Goal: Find specific page/section: Find specific page/section

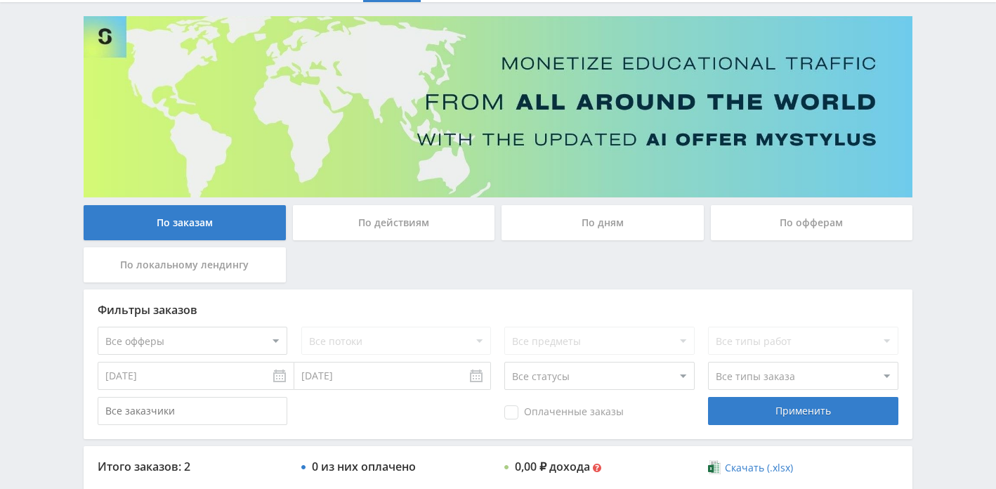
scroll to position [63, 0]
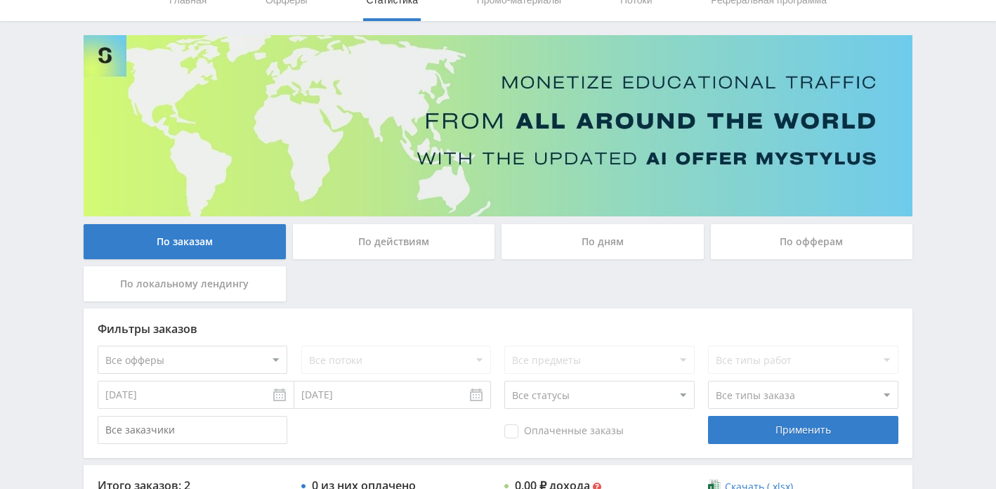
click at [367, 230] on div "По действиям" at bounding box center [394, 241] width 202 height 35
click at [0, 0] on input "По действиям" at bounding box center [0, 0] width 0 height 0
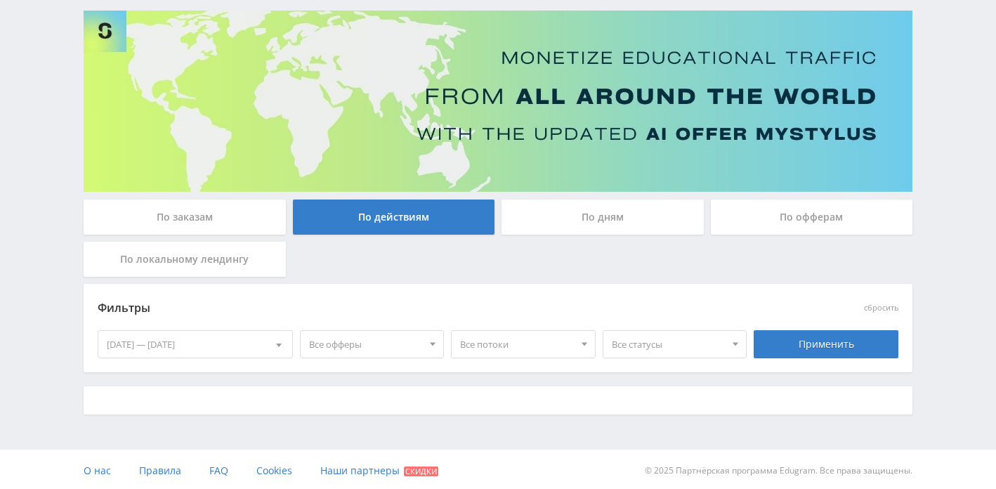
scroll to position [90, 0]
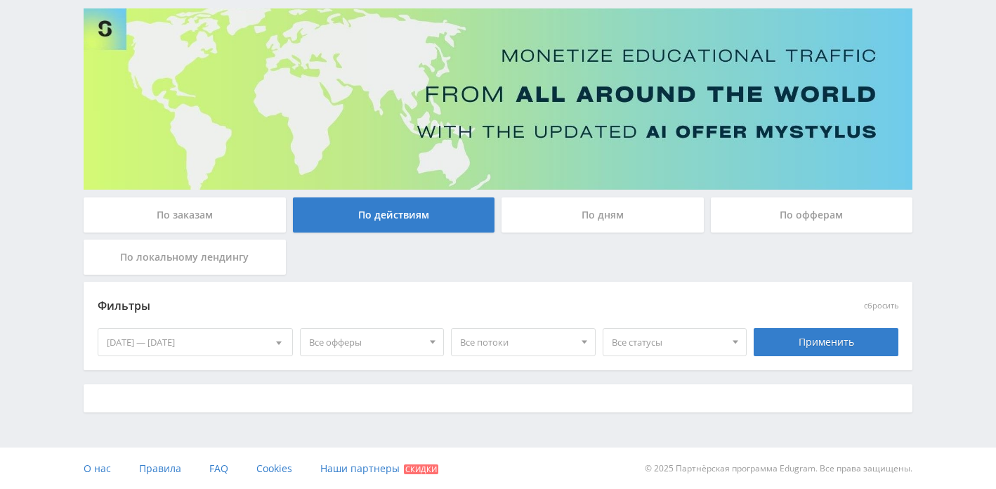
click at [544, 209] on div "По дням" at bounding box center [602, 214] width 202 height 35
click at [0, 0] on input "По дням" at bounding box center [0, 0] width 0 height 0
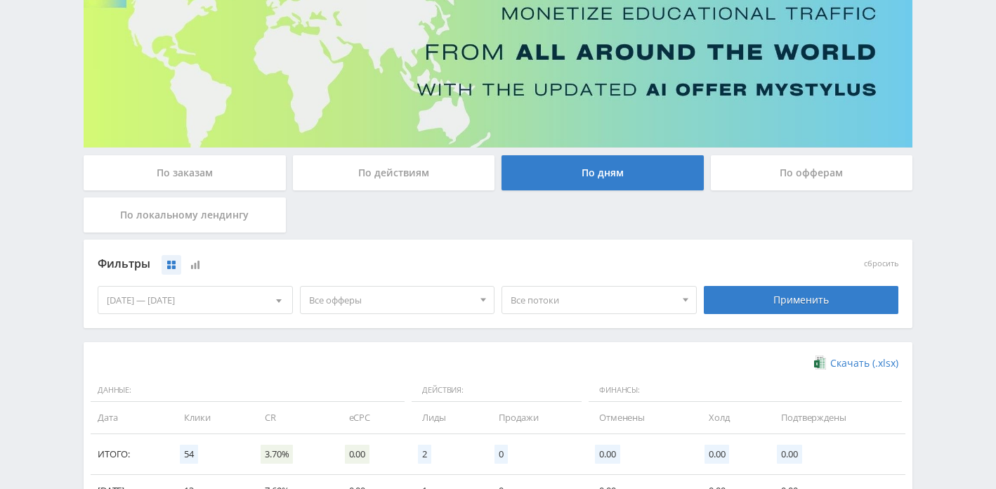
click at [798, 172] on div "По офферам" at bounding box center [812, 172] width 202 height 35
click at [0, 0] on input "По офферам" at bounding box center [0, 0] width 0 height 0
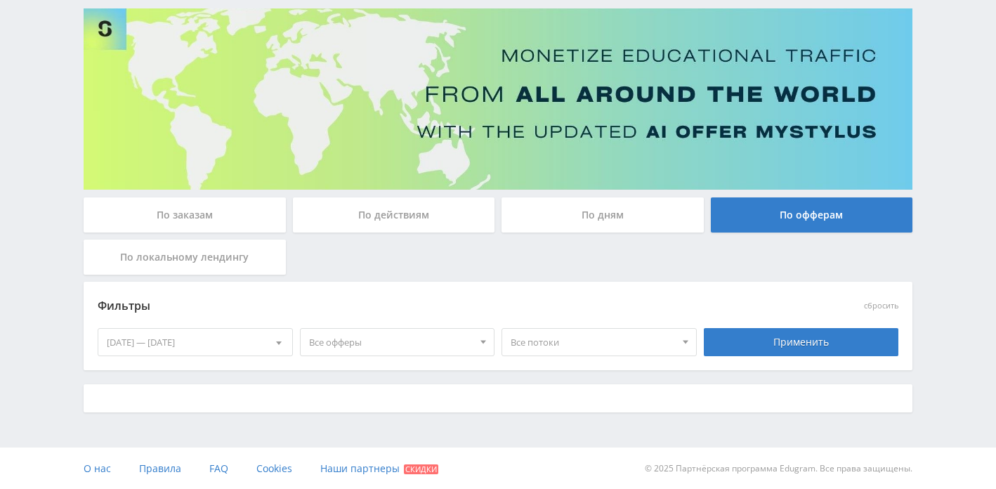
click at [645, 213] on div "По дням" at bounding box center [602, 214] width 202 height 35
click at [0, 0] on input "По дням" at bounding box center [0, 0] width 0 height 0
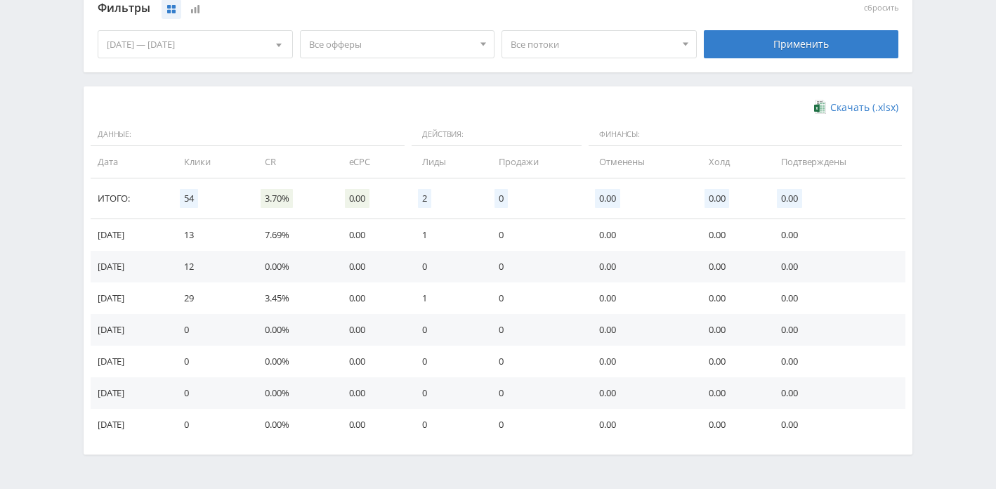
scroll to position [384, 0]
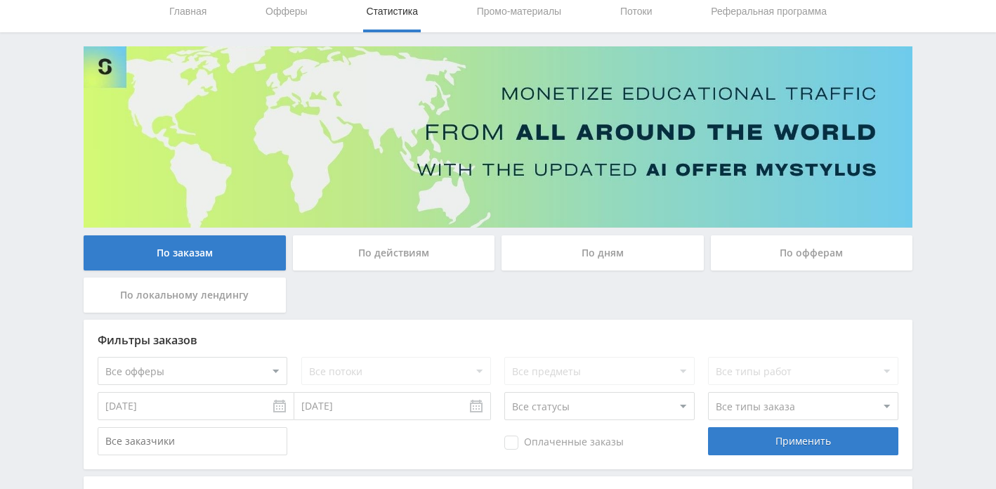
scroll to position [60, 0]
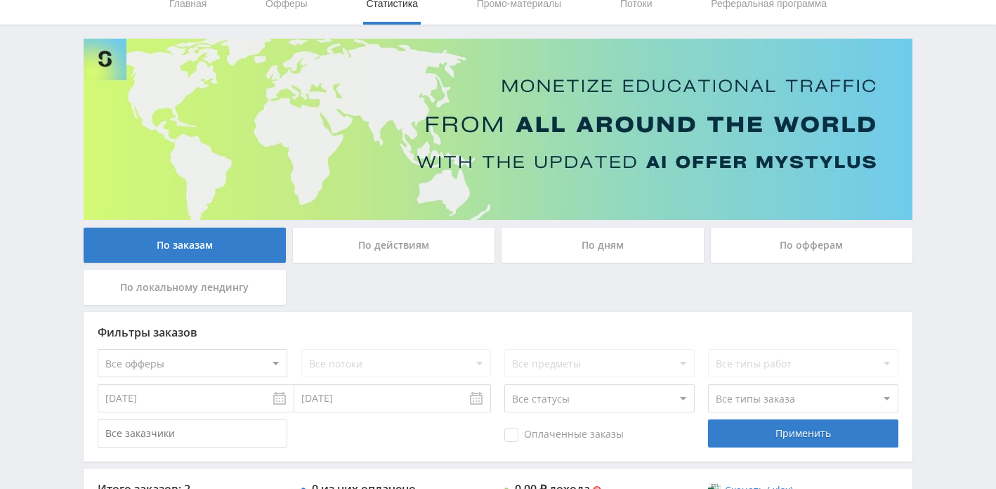
click at [568, 266] on div "По дням" at bounding box center [602, 248] width 209 height 42
click at [569, 257] on div "По дням" at bounding box center [602, 244] width 202 height 35
click at [0, 0] on input "По дням" at bounding box center [0, 0] width 0 height 0
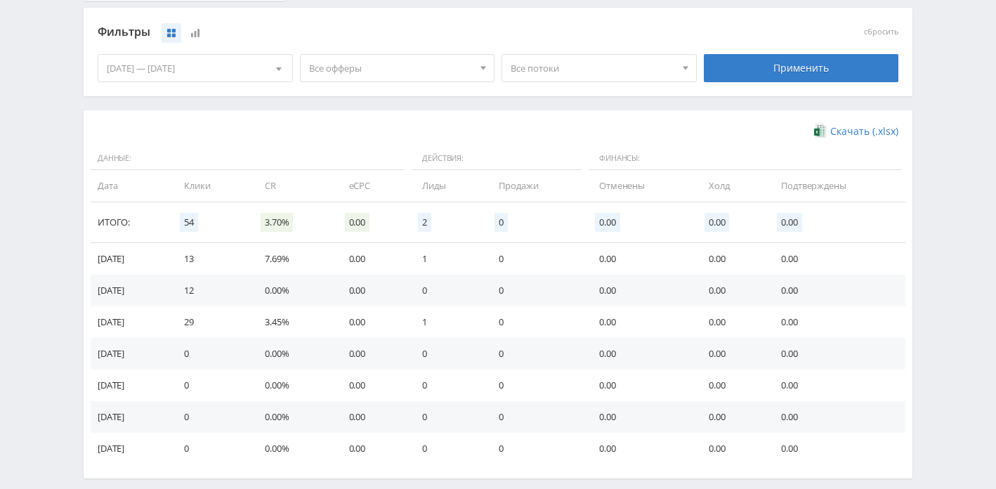
scroll to position [389, 0]
